Goal: Find contact information: Find contact information

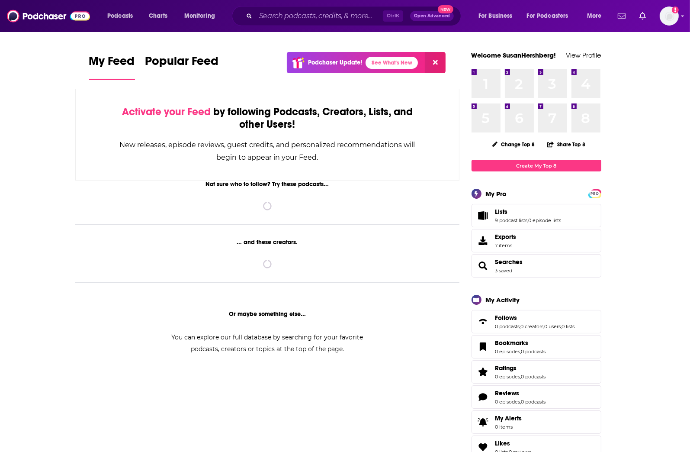
click at [298, 17] on input "Search podcasts, credits, & more..." at bounding box center [319, 16] width 127 height 14
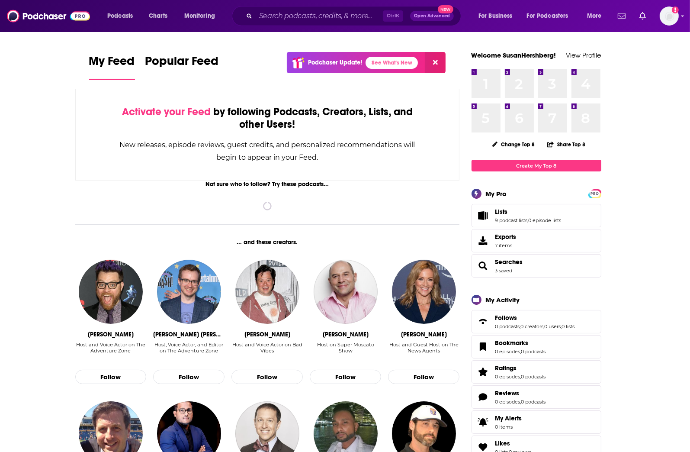
click at [298, 17] on input "Search podcasts, credits, & more..." at bounding box center [319, 16] width 127 height 14
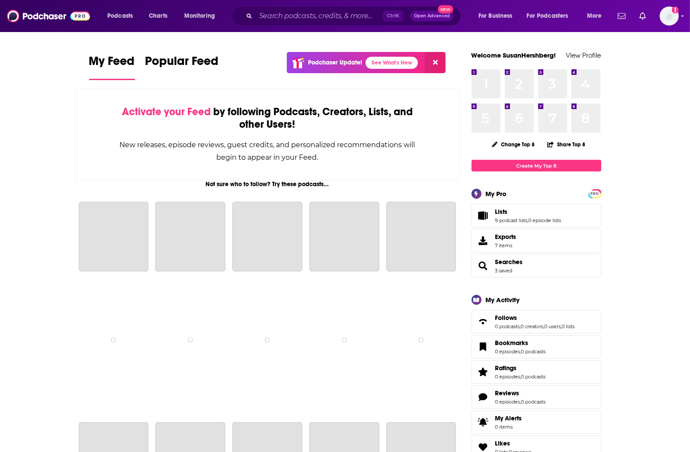
click at [299, 16] on input "Search podcasts, credits, & more..." at bounding box center [319, 16] width 127 height 14
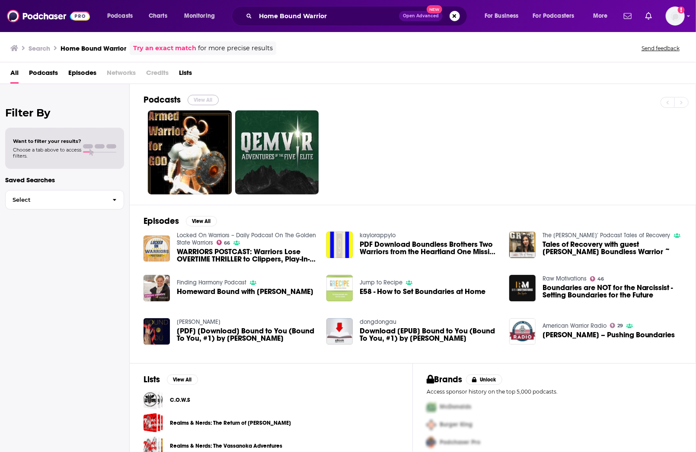
click at [205, 95] on button "View All" at bounding box center [203, 100] width 31 height 10
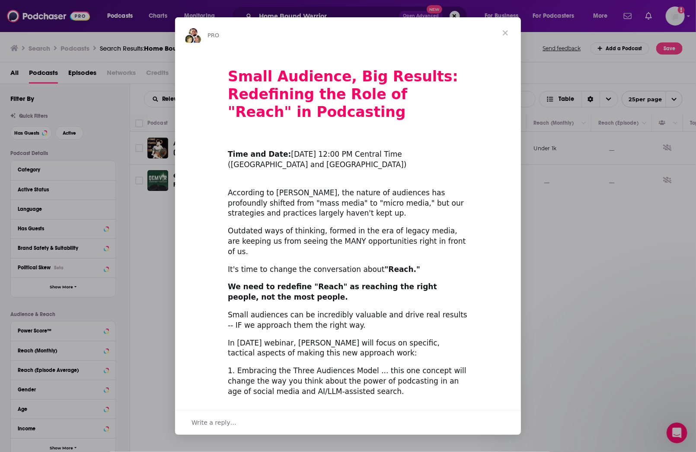
click at [127, 75] on div "Intercom messenger" at bounding box center [348, 226] width 696 height 452
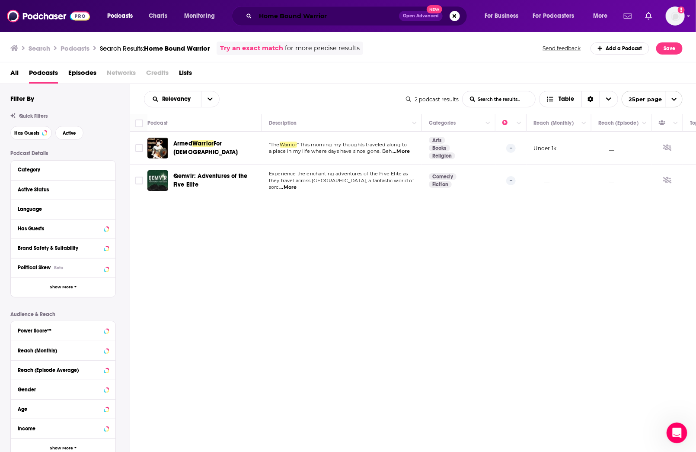
click at [338, 16] on input "Home Bound Warrior" at bounding box center [328, 16] width 144 height 14
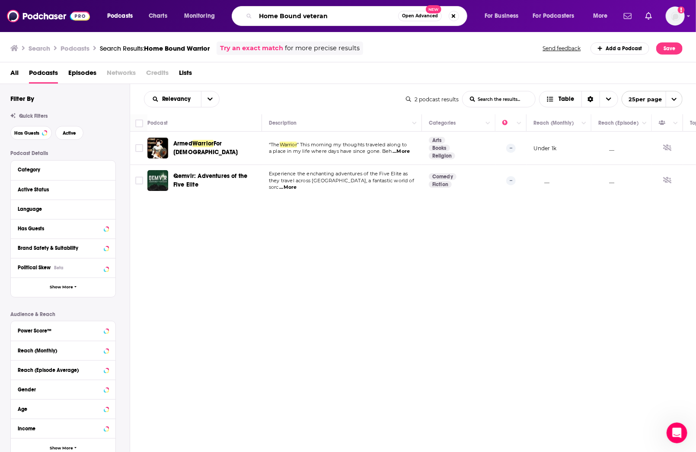
type input "Home Bound veteran"
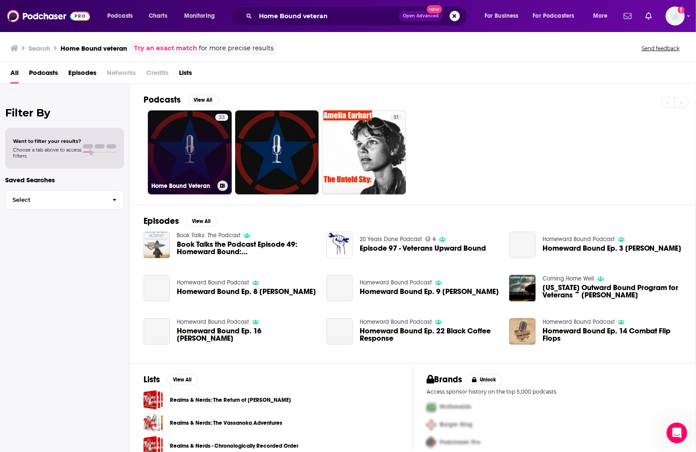
click at [214, 150] on link "23 Home Bound Veteran" at bounding box center [190, 152] width 84 height 84
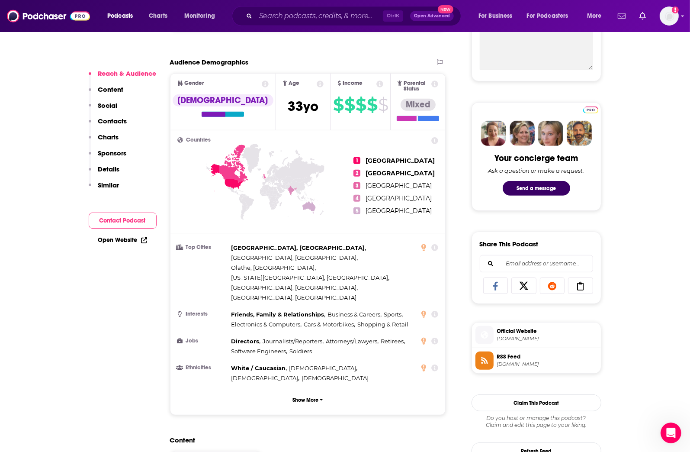
scroll to position [346, 0]
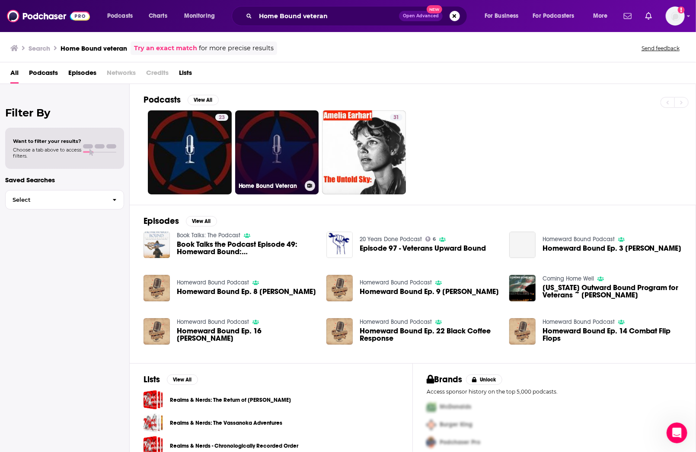
click at [311, 133] on link "Home Bound Veteran" at bounding box center [277, 152] width 84 height 84
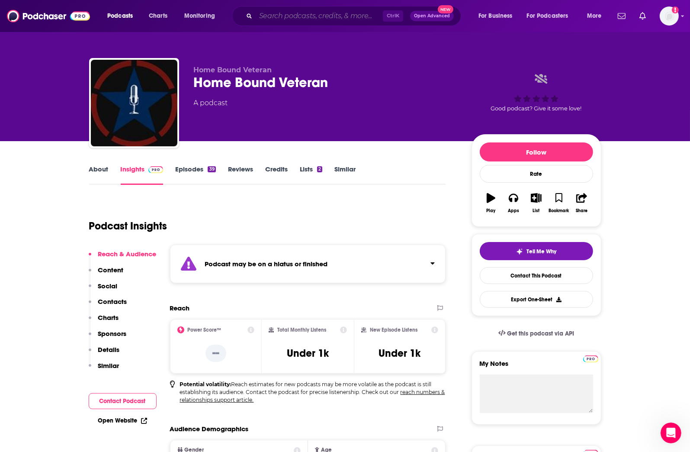
click at [311, 12] on input "Search podcasts, credits, & more..." at bounding box center [319, 16] width 127 height 14
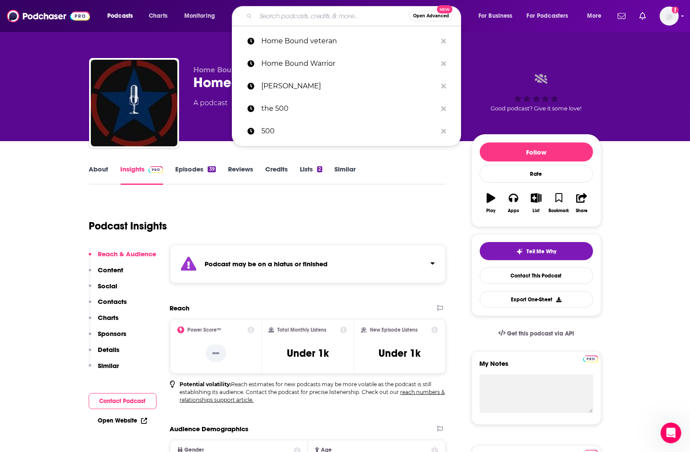
paste input "Return to Base"
type input "Return to Base"
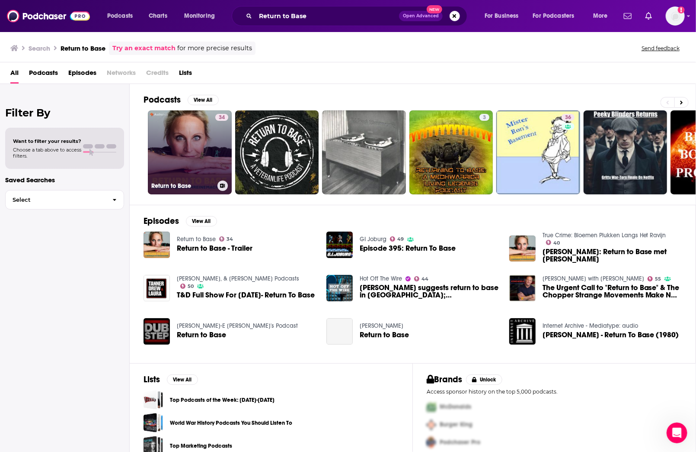
click at [188, 136] on link "34 Return to Base" at bounding box center [190, 152] width 84 height 84
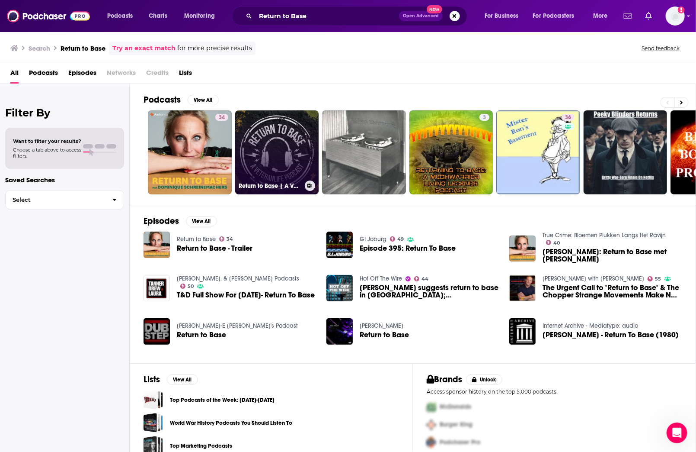
click at [278, 138] on link "Return to Base | A VeteranLife Podcast" at bounding box center [277, 152] width 84 height 84
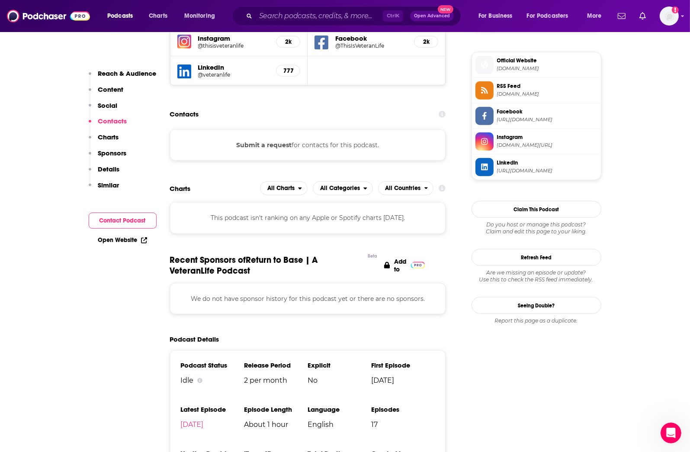
scroll to position [231, 0]
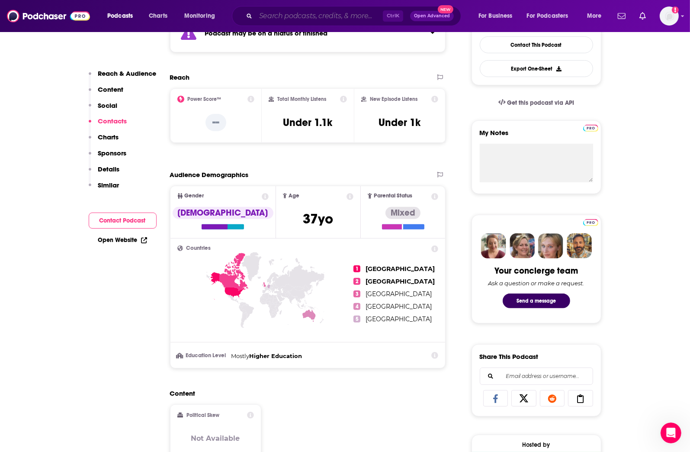
click at [346, 19] on input "Search podcasts, credits, & more..." at bounding box center [319, 16] width 127 height 14
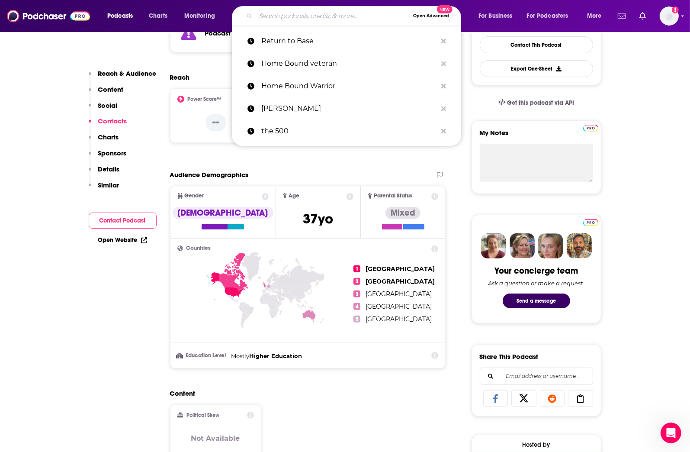
paste input "Veterans in [GEOGRAPHIC_DATA]"
type input "Veterans in [GEOGRAPHIC_DATA]"
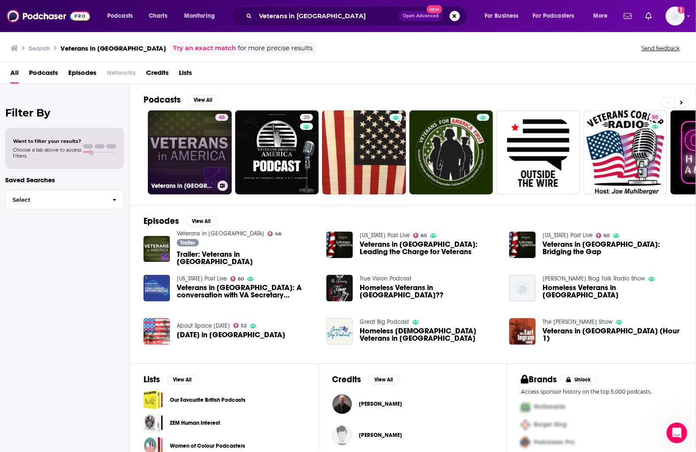
click at [186, 132] on link "46 Veterans in [GEOGRAPHIC_DATA]" at bounding box center [190, 152] width 84 height 84
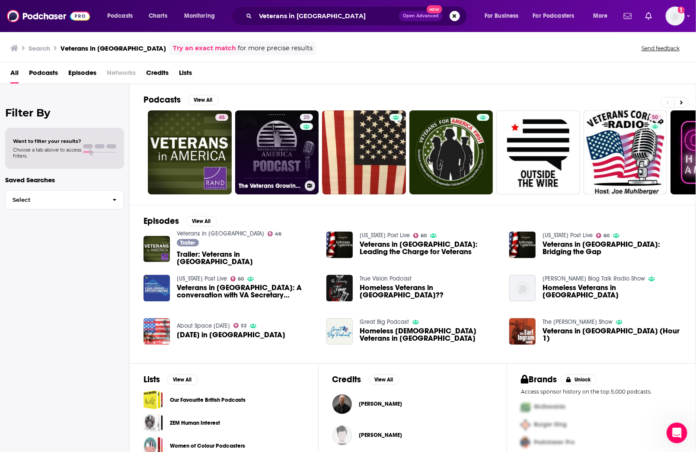
click at [283, 132] on link "20 The Veterans Growing America Podcast" at bounding box center [277, 152] width 84 height 84
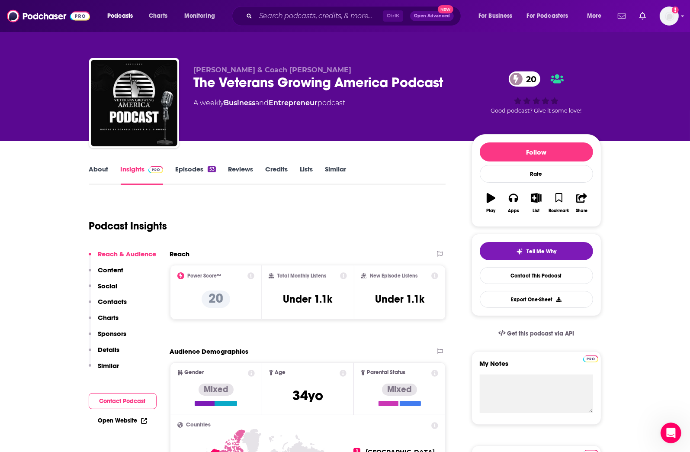
click at [116, 267] on p "Content" at bounding box center [111, 270] width 26 height 8
click at [202, 169] on link "Episodes 53" at bounding box center [195, 175] width 40 height 20
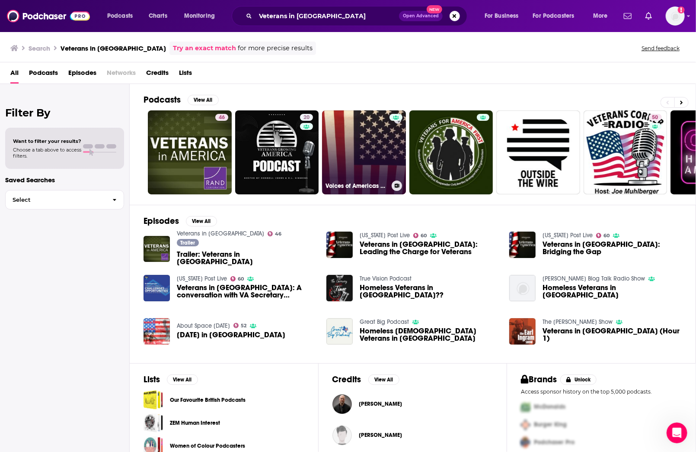
click at [362, 126] on link "Voices of Americas Veterans" at bounding box center [364, 152] width 84 height 84
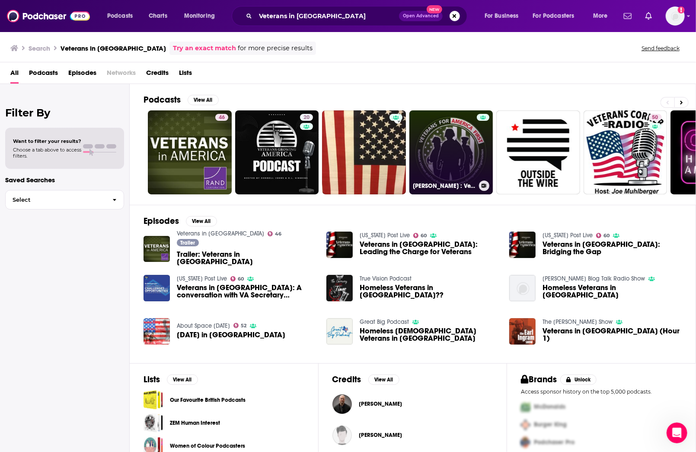
click at [443, 134] on link "[PERSON_NAME] : Veterans for America First" at bounding box center [452, 152] width 84 height 84
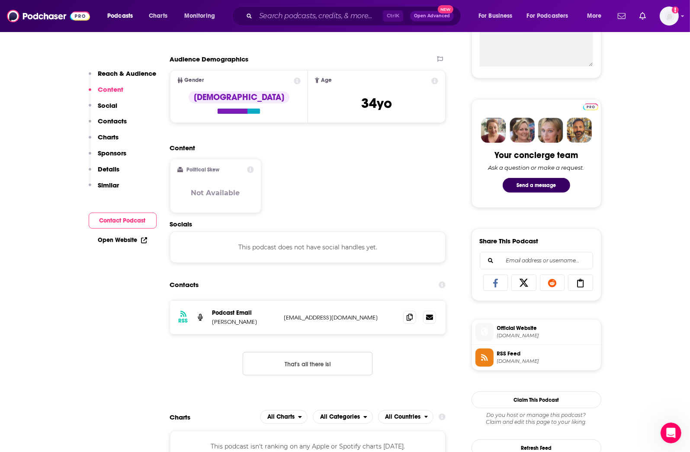
scroll to position [231, 0]
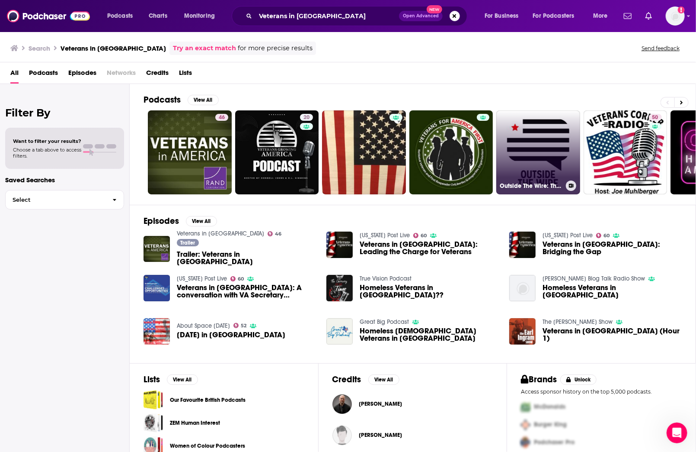
click at [539, 138] on link "Outside The Wire: The War Lore Of [DEMOGRAPHIC_DATA] Veterans" at bounding box center [539, 152] width 84 height 84
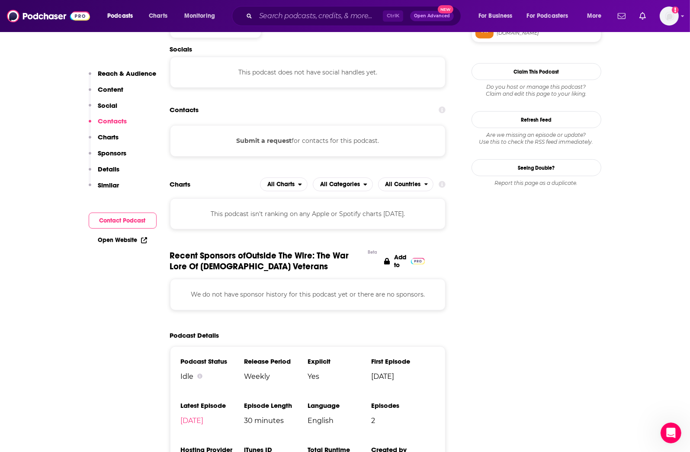
scroll to position [692, 0]
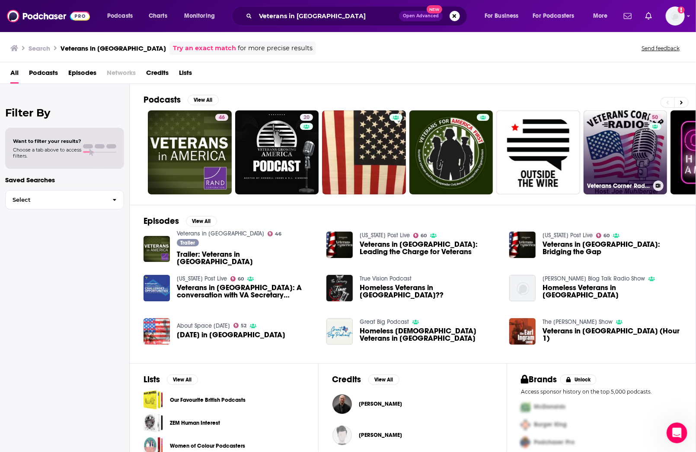
click at [617, 146] on link "50 Veterans Corner Radio" at bounding box center [626, 152] width 84 height 84
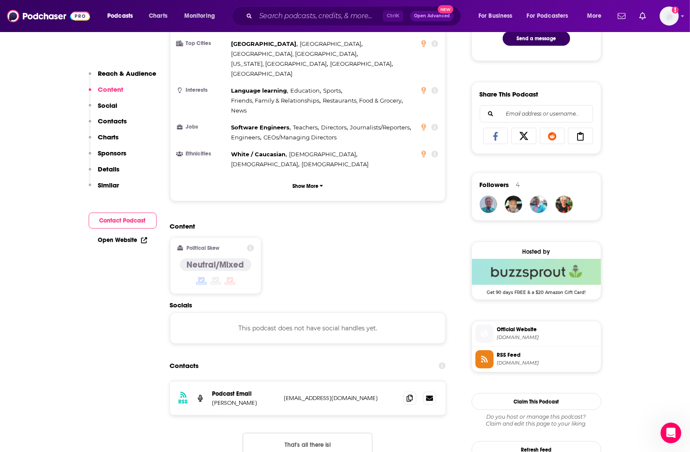
scroll to position [577, 0]
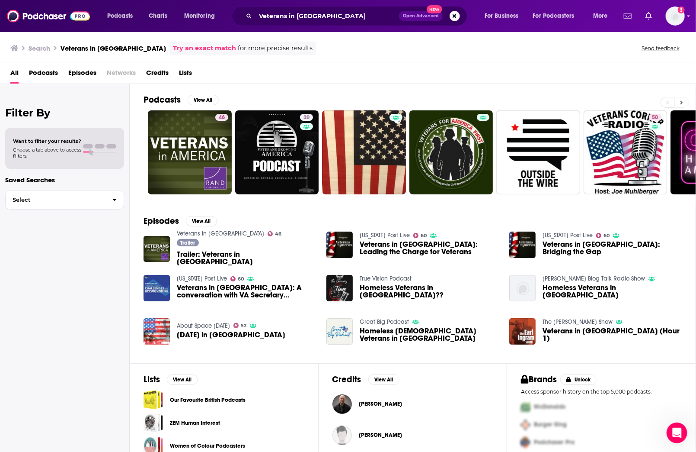
click at [680, 103] on button at bounding box center [682, 102] width 14 height 11
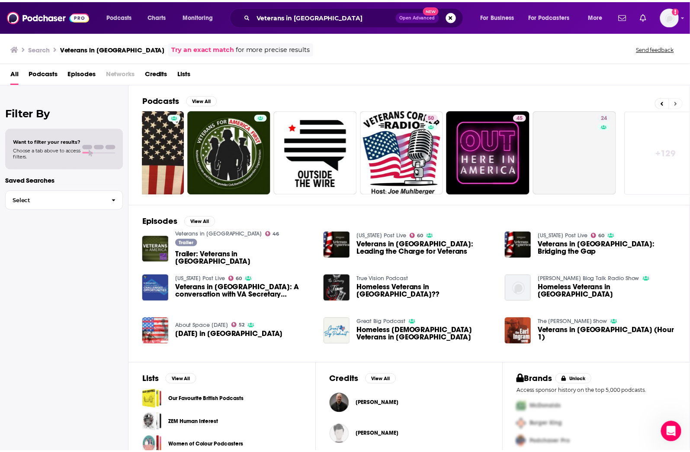
scroll to position [0, 241]
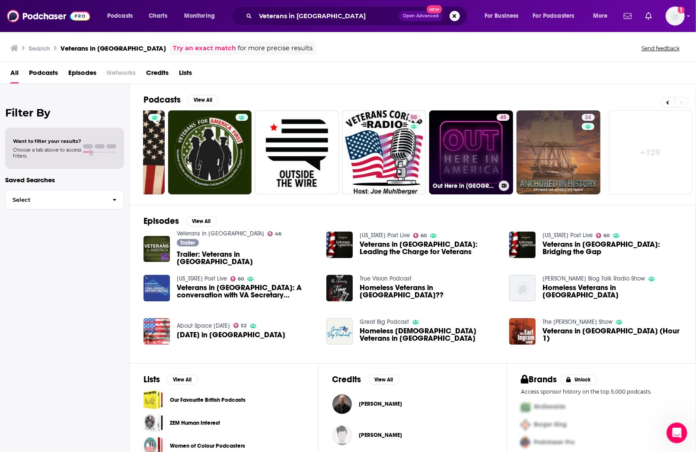
click at [469, 134] on link "45 Out Here in [GEOGRAPHIC_DATA]" at bounding box center [472, 152] width 84 height 84
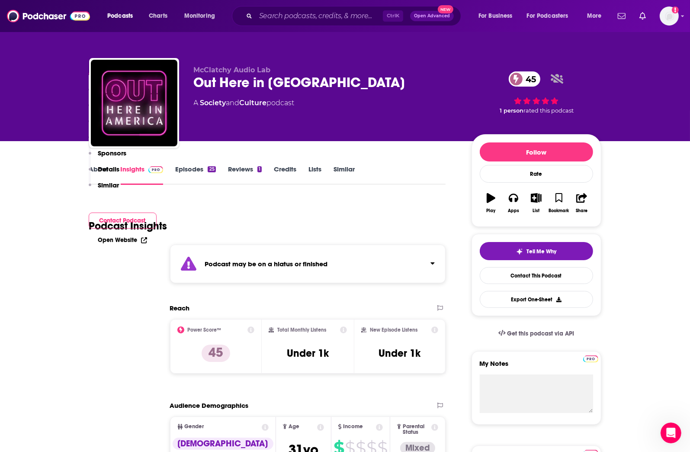
scroll to position [346, 0]
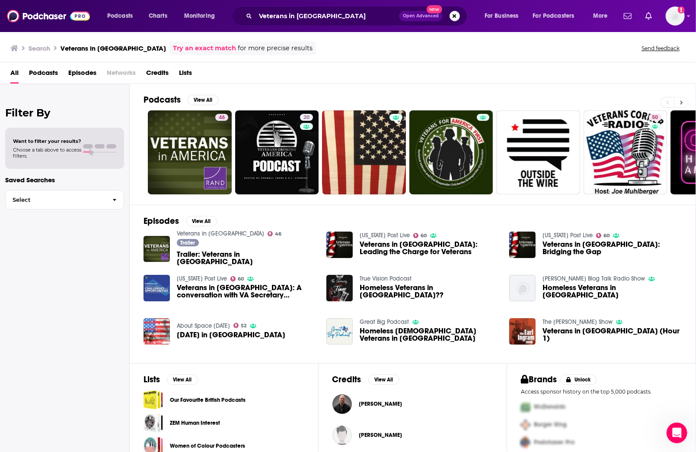
click at [682, 99] on icon at bounding box center [681, 102] width 3 height 6
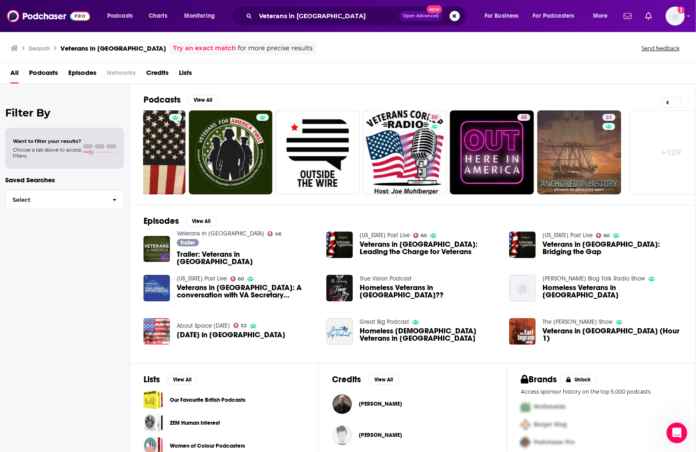
scroll to position [0, 241]
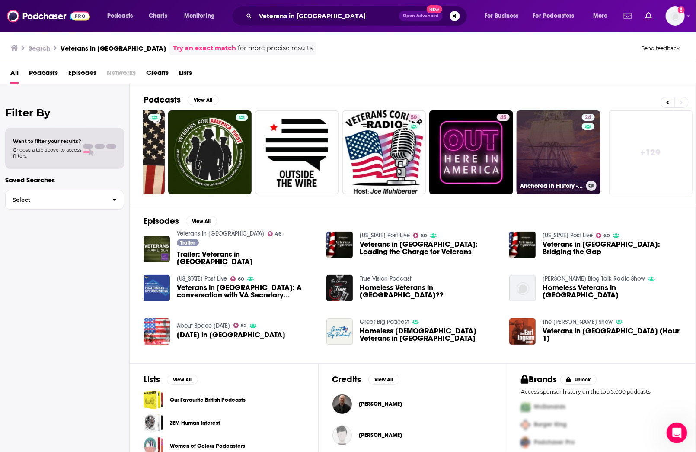
click at [580, 154] on link "24 Anchored in History - Stories of America's Navy" at bounding box center [559, 152] width 84 height 84
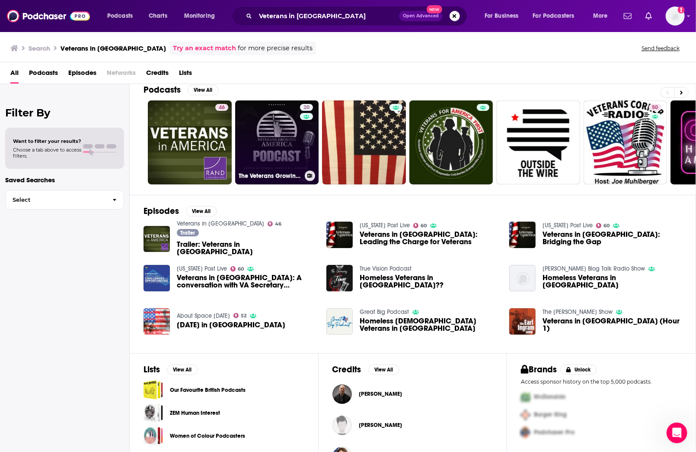
scroll to position [36, 0]
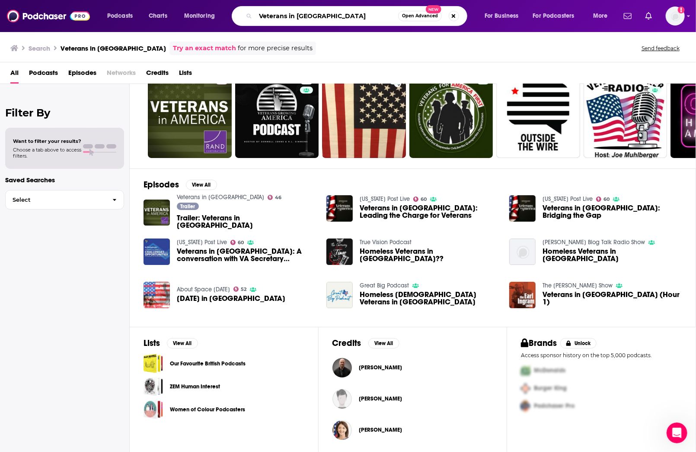
drag, startPoint x: 351, startPoint y: 17, endPoint x: 234, endPoint y: 11, distance: 117.4
click at [234, 11] on div "Veterans in [GEOGRAPHIC_DATA] Open Advanced New" at bounding box center [350, 16] width 236 height 20
paste input "Chronicles"
type input "Veterans Chronicles"
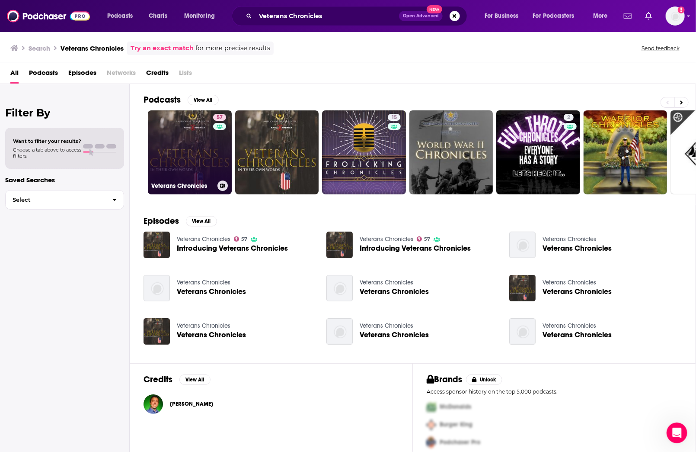
click at [201, 138] on link "57 Veterans Chronicles" at bounding box center [190, 152] width 84 height 84
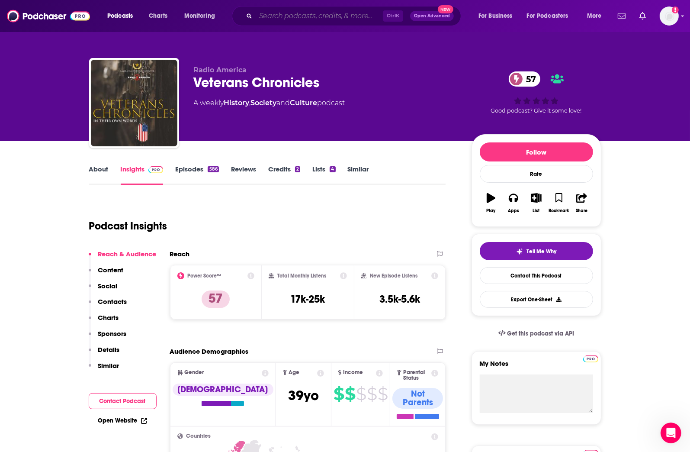
click at [364, 23] on div "Ctrl K Open Advanced New" at bounding box center [346, 16] width 229 height 20
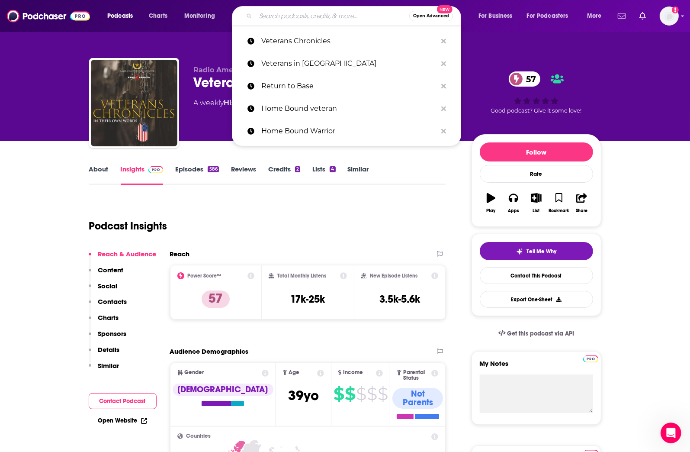
paste input "Women of the Military"
type input "Women of the Military"
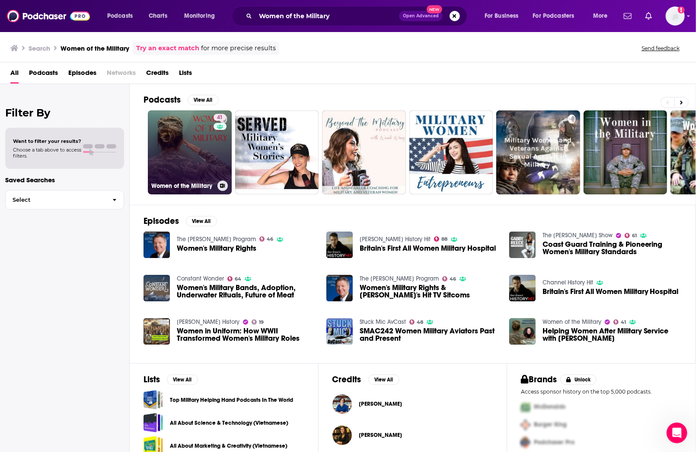
click at [190, 155] on link "41 Women of the Military" at bounding box center [190, 152] width 84 height 84
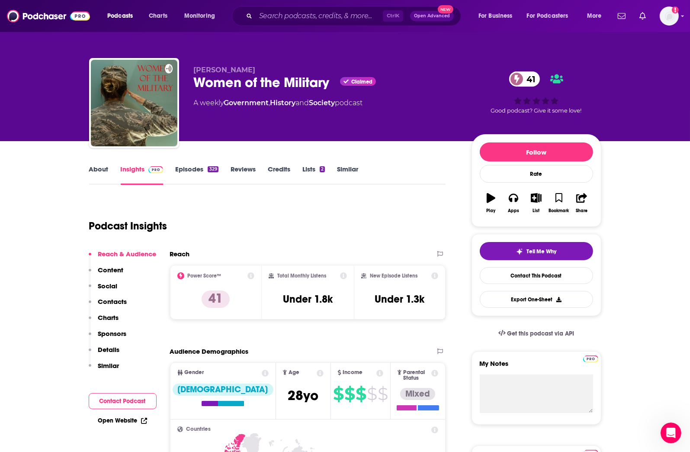
click at [183, 169] on link "Episodes 329" at bounding box center [196, 175] width 43 height 20
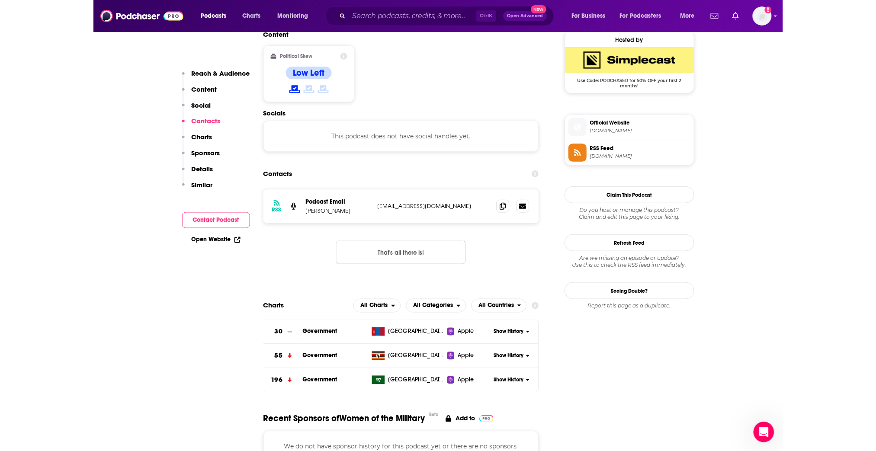
scroll to position [692, 0]
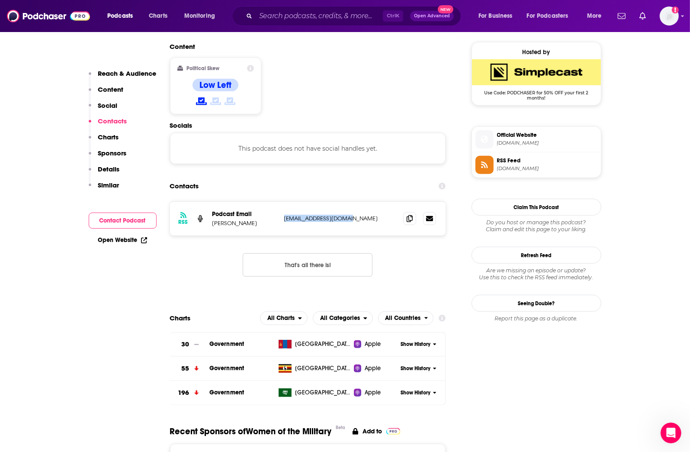
drag, startPoint x: 358, startPoint y: 163, endPoint x: 284, endPoint y: 162, distance: 74.0
click at [284, 215] on p "[EMAIL_ADDRESS][DOMAIN_NAME]" at bounding box center [340, 218] width 112 height 7
copy p "[EMAIL_ADDRESS][DOMAIN_NAME]"
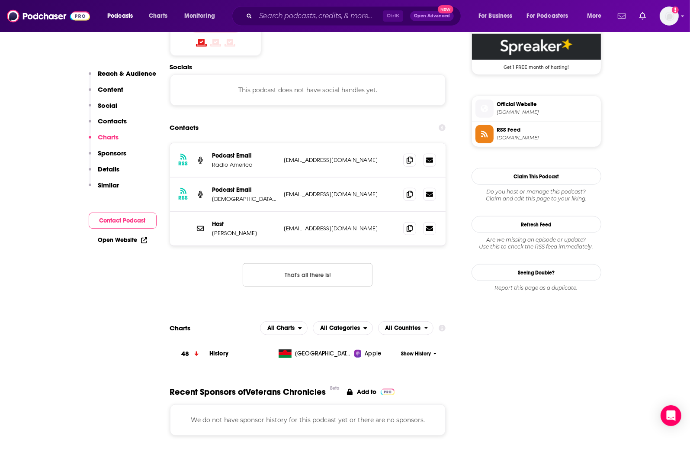
scroll to position [692, 0]
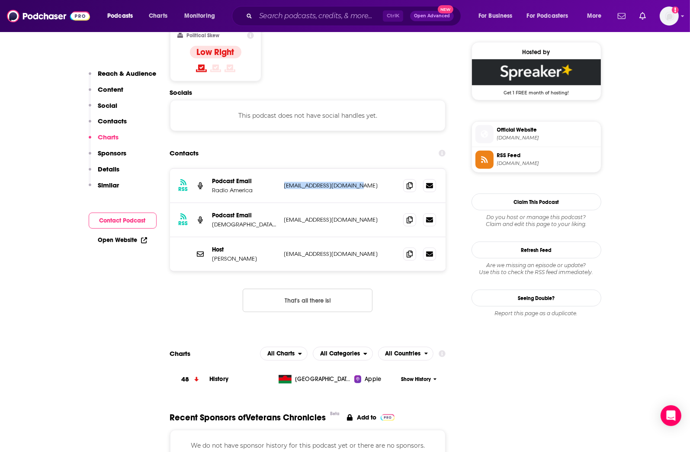
drag, startPoint x: 368, startPoint y: 157, endPoint x: 284, endPoint y: 157, distance: 83.9
click at [284, 182] on p "[EMAIL_ADDRESS][DOMAIN_NAME]" at bounding box center [340, 185] width 112 height 7
drag, startPoint x: 284, startPoint y: 157, endPoint x: 358, endPoint y: 170, distance: 75.0
click at [358, 170] on div "RSS Podcast Email Radio America podcast@radioamerica.org podcast@radioamerica.o…" at bounding box center [308, 186] width 276 height 34
drag, startPoint x: 384, startPoint y: 188, endPoint x: 281, endPoint y: 189, distance: 103.0
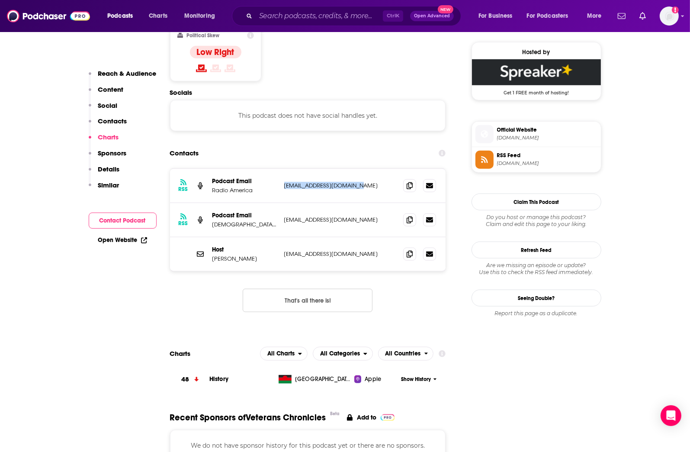
click at [281, 203] on div "RSS Podcast Email American Veterans Center info@AmericanVeteransCenter.org info…" at bounding box center [308, 220] width 276 height 34
copy p "[EMAIL_ADDRESS][DOMAIN_NAME]"
drag, startPoint x: 387, startPoint y: 222, endPoint x: 284, endPoint y: 223, distance: 102.5
click at [284, 250] on p "[EMAIL_ADDRESS][DOMAIN_NAME]" at bounding box center [340, 253] width 112 height 7
copy p "[EMAIL_ADDRESS][DOMAIN_NAME]"
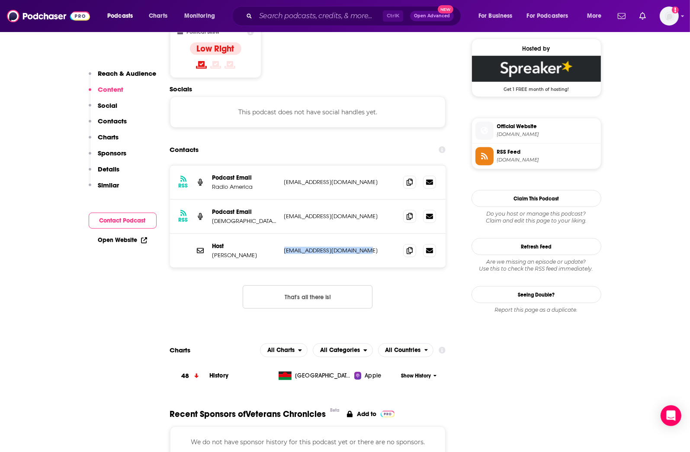
scroll to position [807, 0]
